Goal: Task Accomplishment & Management: Manage account settings

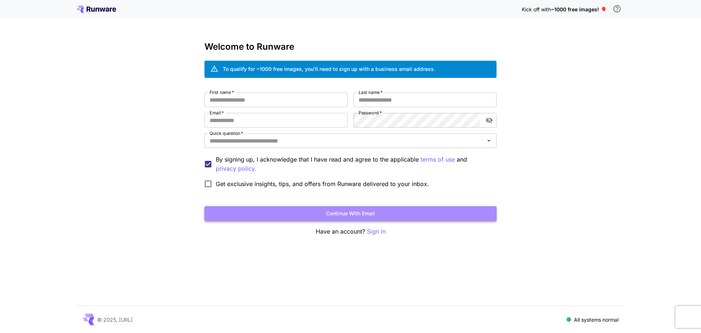
click at [371, 215] on button "Continue with email" at bounding box center [351, 213] width 292 height 15
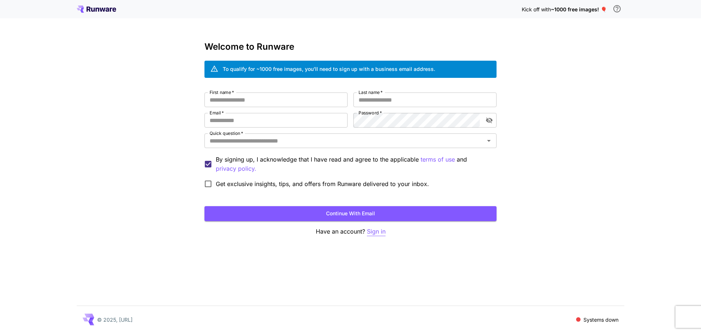
click at [376, 230] on p "Sign in" at bounding box center [376, 231] width 19 height 9
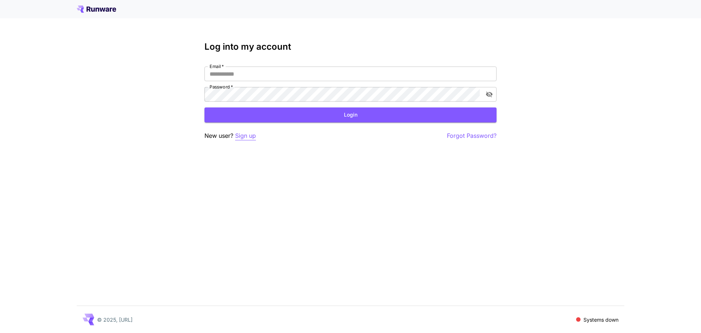
click at [244, 137] on p "Sign up" at bounding box center [245, 135] width 21 height 9
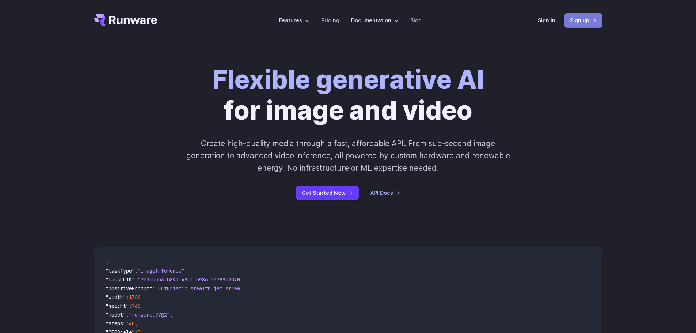
click at [585, 18] on link "Sign up" at bounding box center [583, 20] width 38 height 14
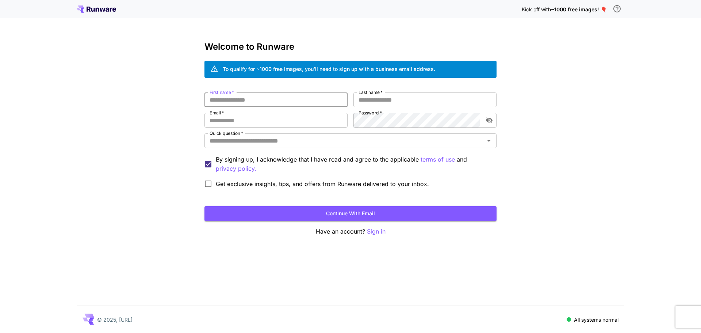
click at [271, 104] on input "First name   *" at bounding box center [276, 99] width 143 height 15
type input "********"
click at [205, 206] on button "Continue with email" at bounding box center [351, 213] width 292 height 15
type input "****"
click at [205, 206] on button "Continue with email" at bounding box center [351, 213] width 292 height 15
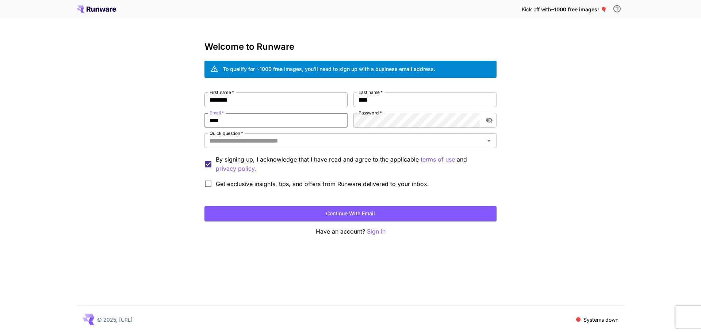
type input "**********"
click at [205, 206] on button "Continue with email" at bounding box center [351, 213] width 292 height 15
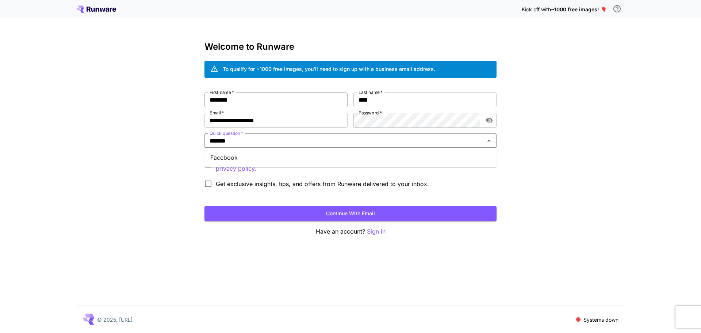
type input "********"
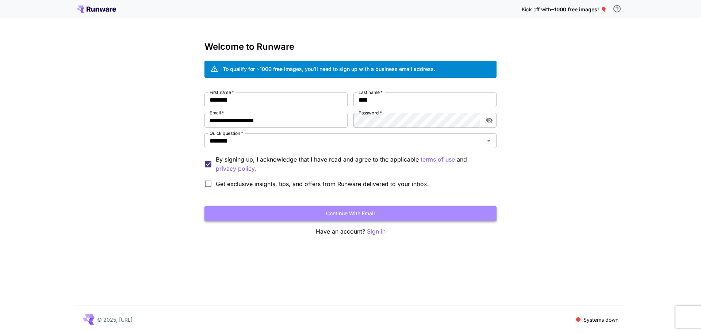
click at [237, 209] on button "Continue with email" at bounding box center [351, 213] width 292 height 15
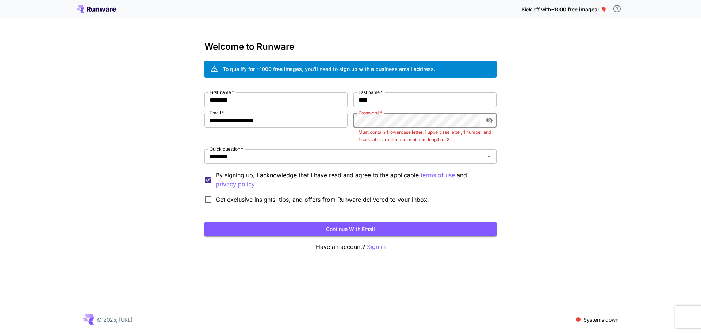
click at [488, 122] on icon "toggle password visibility" at bounding box center [489, 121] width 7 height 6
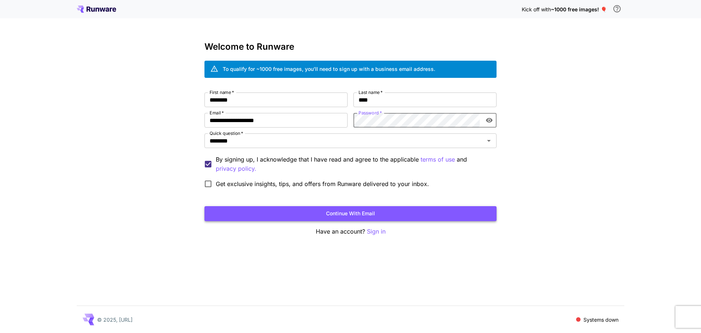
click at [396, 217] on button "Continue with email" at bounding box center [351, 213] width 292 height 15
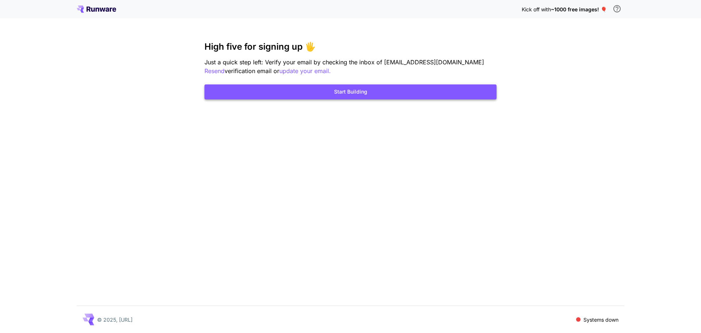
click at [413, 94] on button "Start Building" at bounding box center [351, 91] width 292 height 15
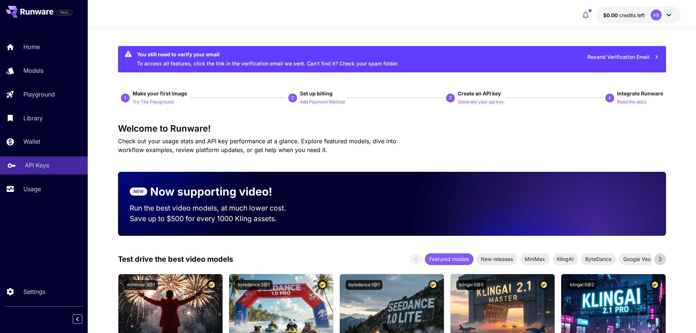
click at [32, 168] on p "API Keys" at bounding box center [37, 165] width 24 height 9
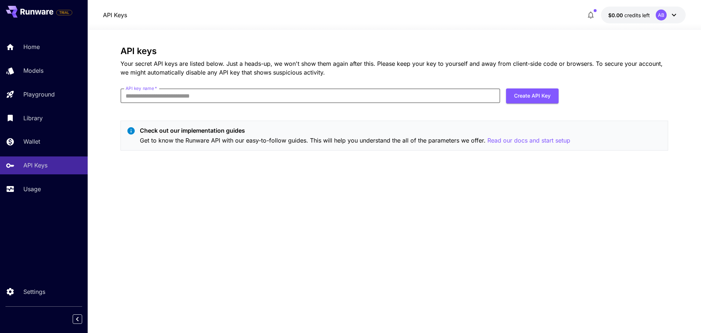
click at [239, 97] on input "API key name   *" at bounding box center [311, 95] width 380 height 15
type input "****"
click button "Create API Key" at bounding box center [532, 95] width 53 height 15
click at [255, 195] on div "API keys Your secret API keys are listed below. Just a heads-up, we won't show …" at bounding box center [395, 181] width 548 height 271
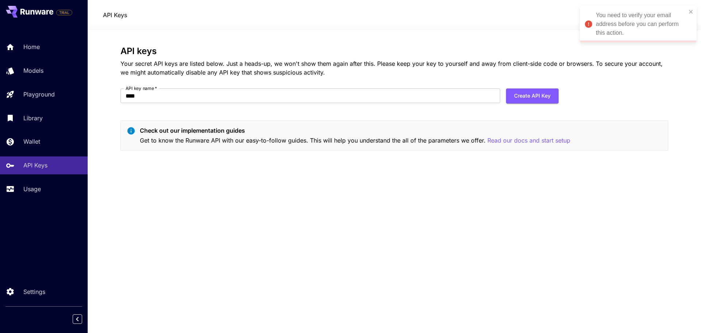
click at [542, 224] on div "API keys Your secret API keys are listed below. Just a heads-up, we won't show …" at bounding box center [395, 181] width 548 height 271
click at [537, 99] on button "Create API Key" at bounding box center [532, 95] width 53 height 15
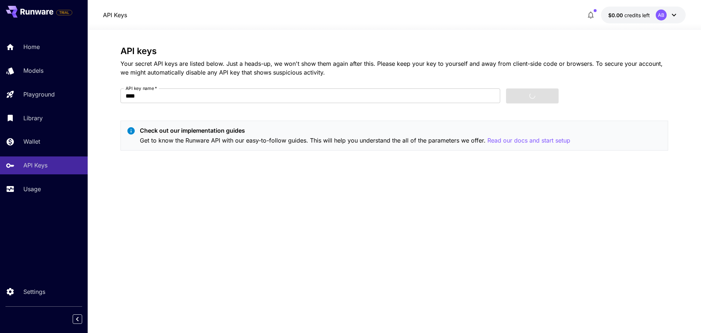
click at [598, 90] on div "API keys Your secret API keys are listed below. Just a heads-up, we won't show …" at bounding box center [395, 101] width 548 height 110
click at [594, 16] on icon "button" at bounding box center [591, 15] width 9 height 9
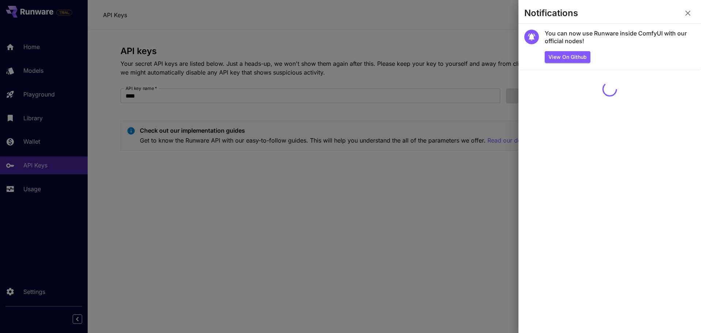
click at [687, 12] on icon "button" at bounding box center [688, 13] width 5 height 5
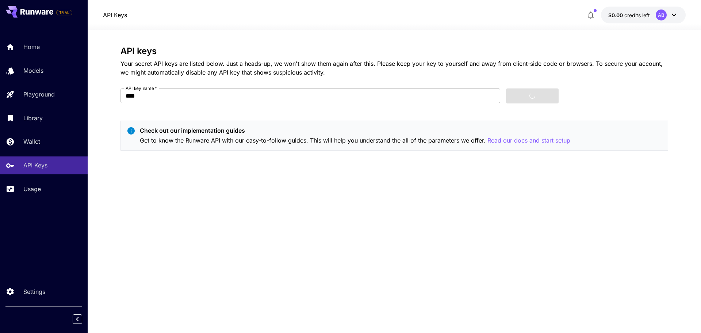
click at [660, 92] on div "API keys Your secret API keys are listed below. Just a heads-up, we won't show …" at bounding box center [395, 101] width 548 height 110
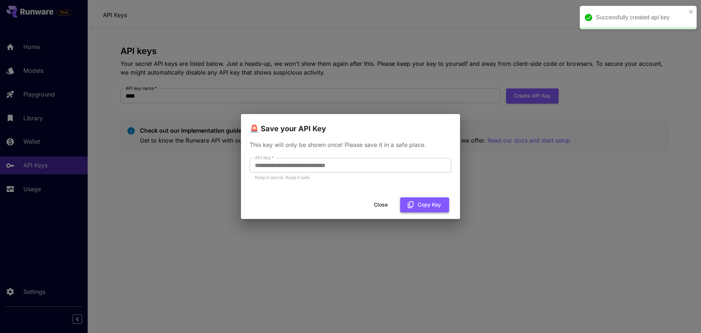
click at [428, 199] on button "Copy Key" at bounding box center [424, 204] width 49 height 15
click at [378, 205] on button "Close" at bounding box center [381, 204] width 33 height 15
